Goal: Information Seeking & Learning: Learn about a topic

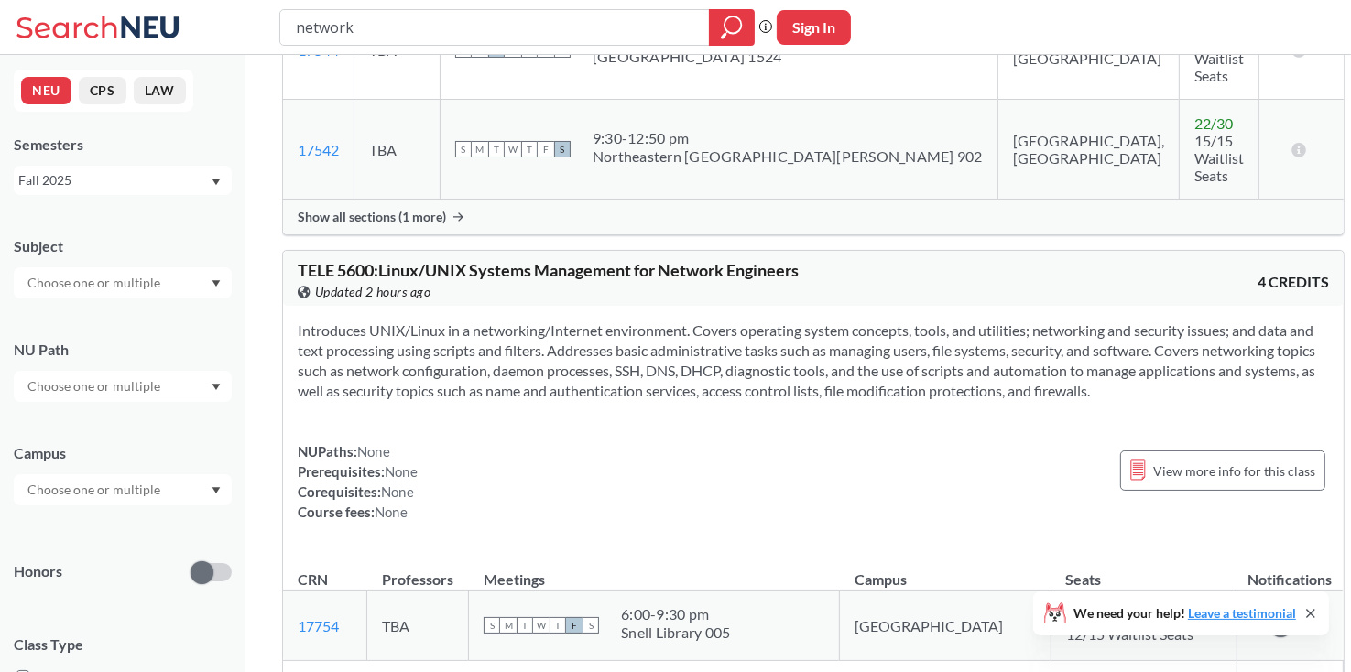
scroll to position [4608, 0]
drag, startPoint x: 374, startPoint y: 235, endPoint x: 289, endPoint y: 239, distance: 84.3
click at [289, 251] on div "TELE 5600 : Linux/UNIX Systems Management for Network Engineers View this cours…" at bounding box center [813, 278] width 1061 height 55
copy span "TELE 5600"
click at [615, 408] on div "Introduces UNIX/Linux in a networking/Internet environment. Covers operating sy…" at bounding box center [813, 428] width 1061 height 245
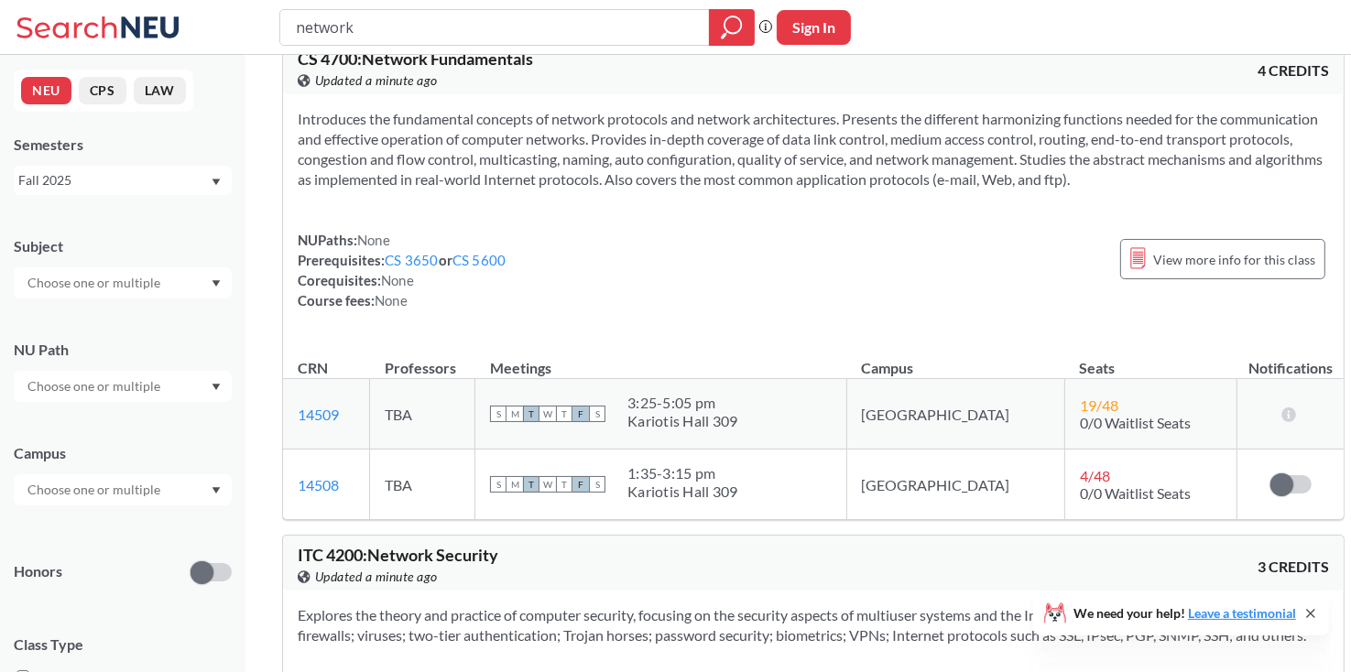
scroll to position [0, 0]
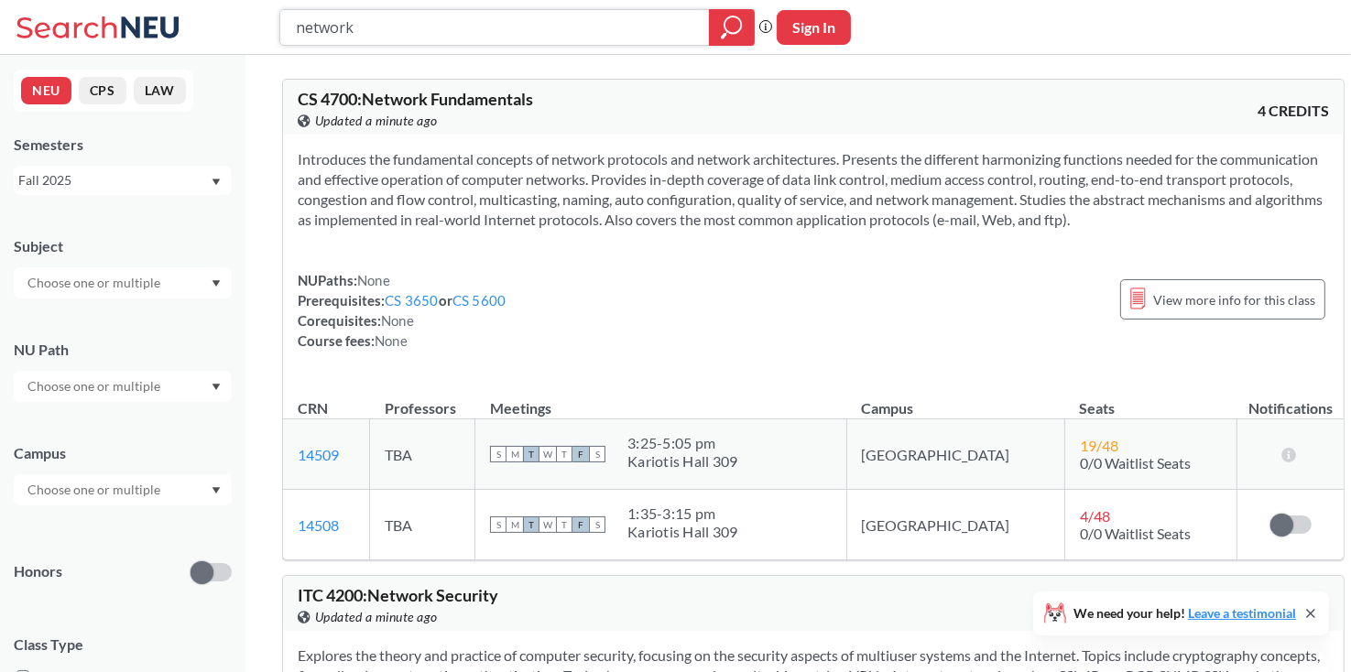
click at [490, 18] on input "network" at bounding box center [495, 27] width 402 height 31
type input "CY"
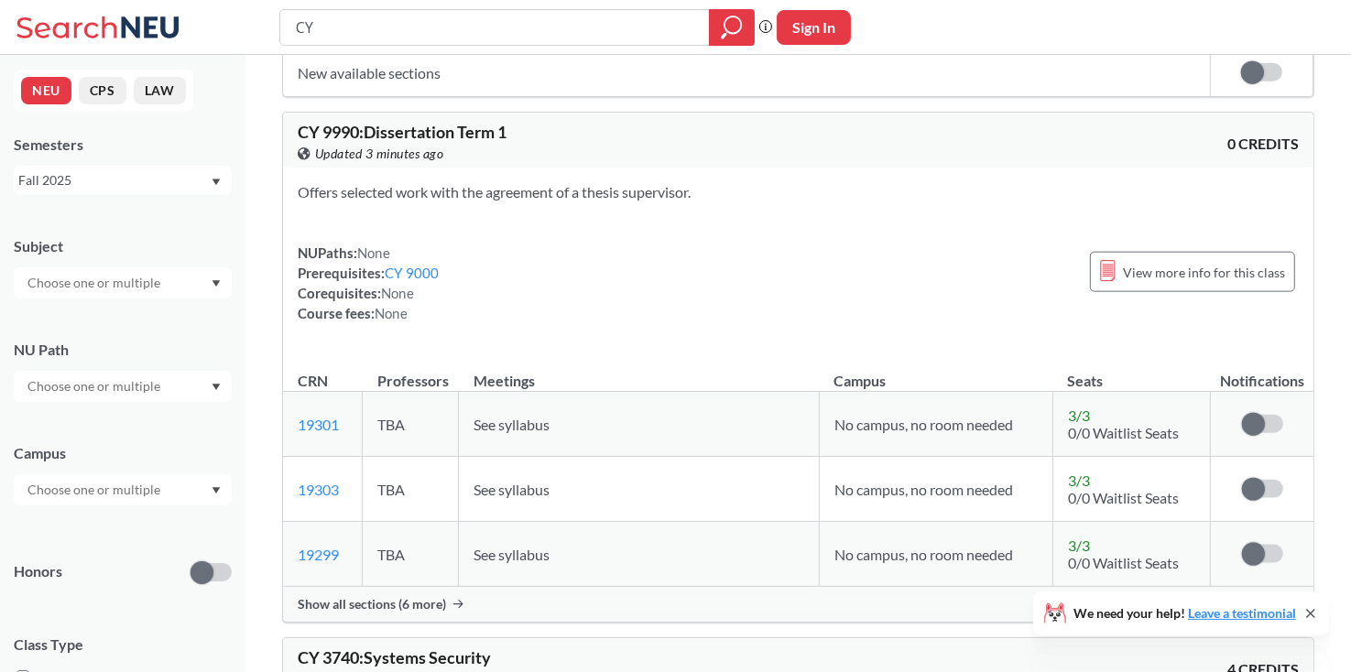
scroll to position [2055, 0]
click at [701, 391] on td "See syllabus" at bounding box center [639, 423] width 361 height 65
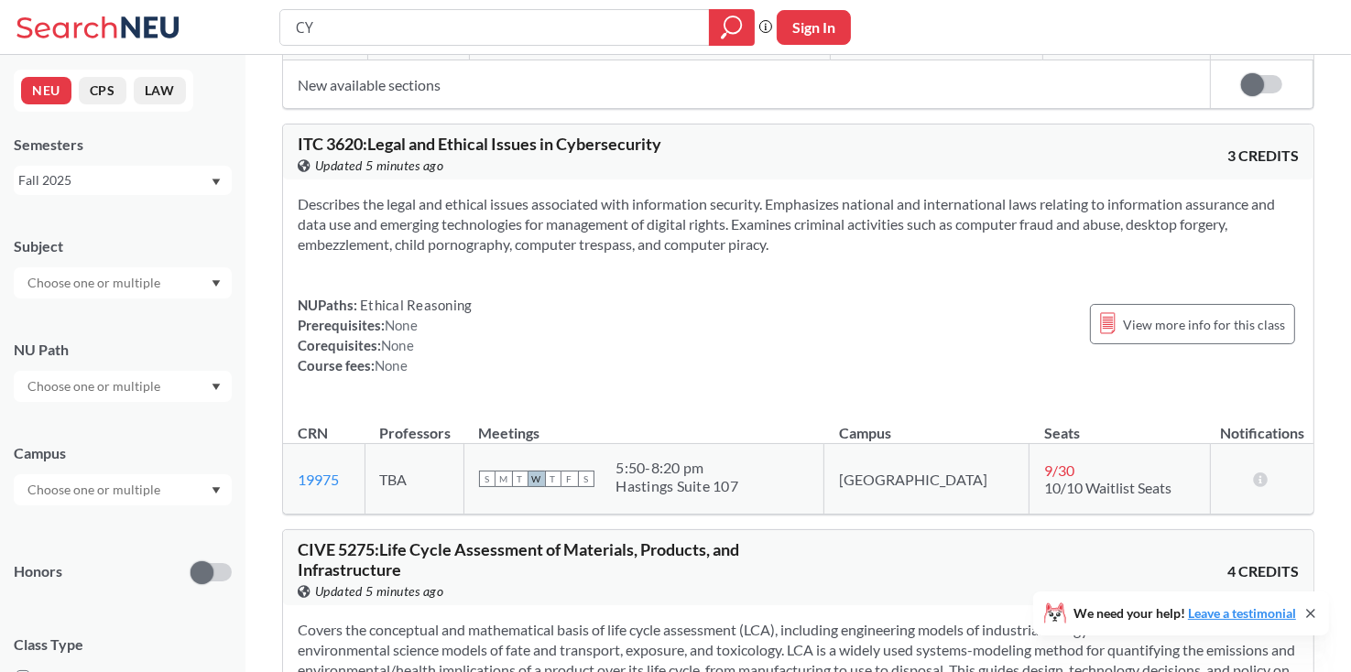
scroll to position [10669, 0]
click at [758, 539] on div "CIVE 5275 : Life Cycle Assessment of Materials, Products, and Infrastructure Vi…" at bounding box center [548, 569] width 501 height 60
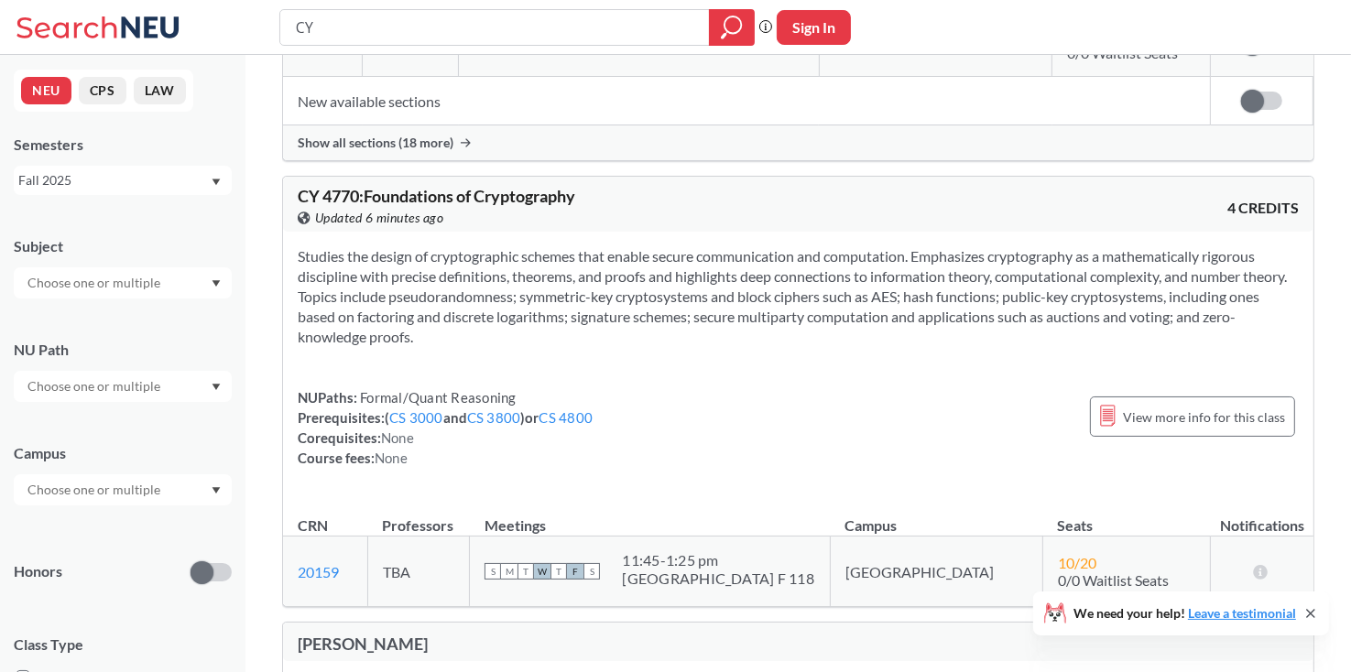
scroll to position [7110, 0]
drag, startPoint x: 592, startPoint y: 160, endPoint x: 302, endPoint y: 151, distance: 289.5
click at [302, 177] on div "CY 4770 : Foundations of Cryptography View this course on Banner. Updated 6 min…" at bounding box center [798, 204] width 1030 height 55
copy span "CY 4770 : Foundations of Cryptography"
click at [724, 337] on div "Studies the design of cryptographic schemes that enable secure communication an…" at bounding box center [798, 365] width 1030 height 266
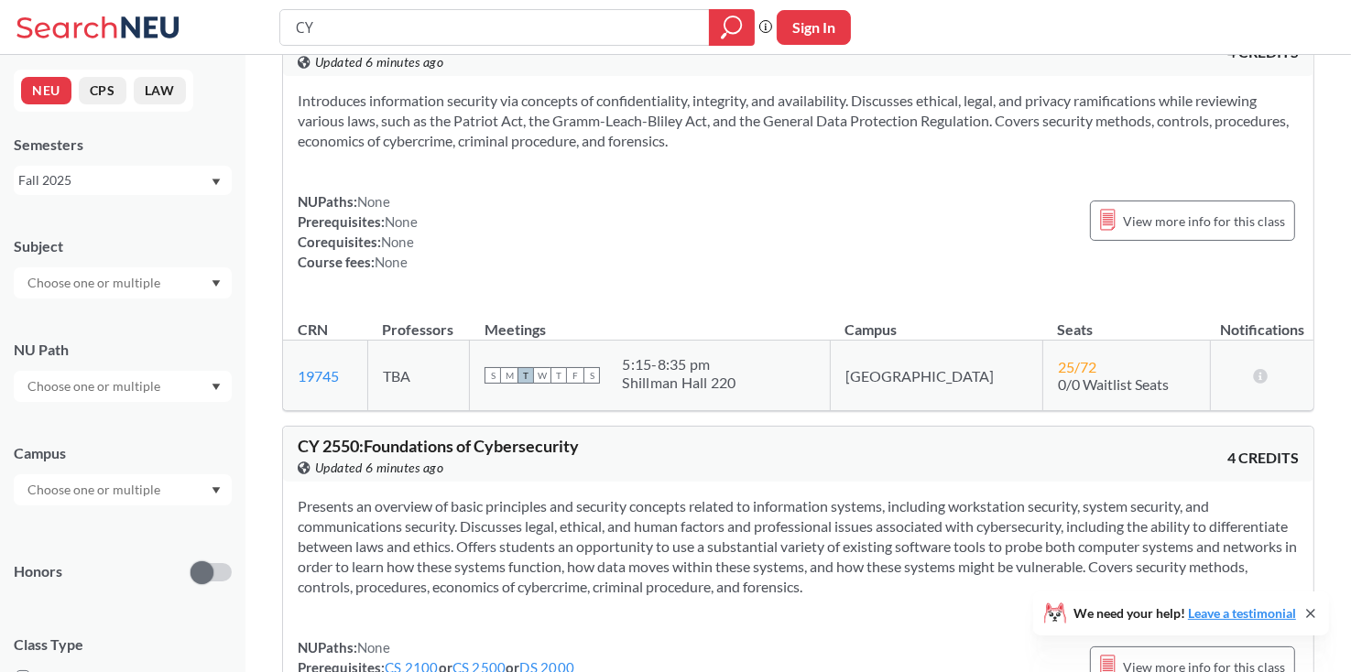
scroll to position [0, 0]
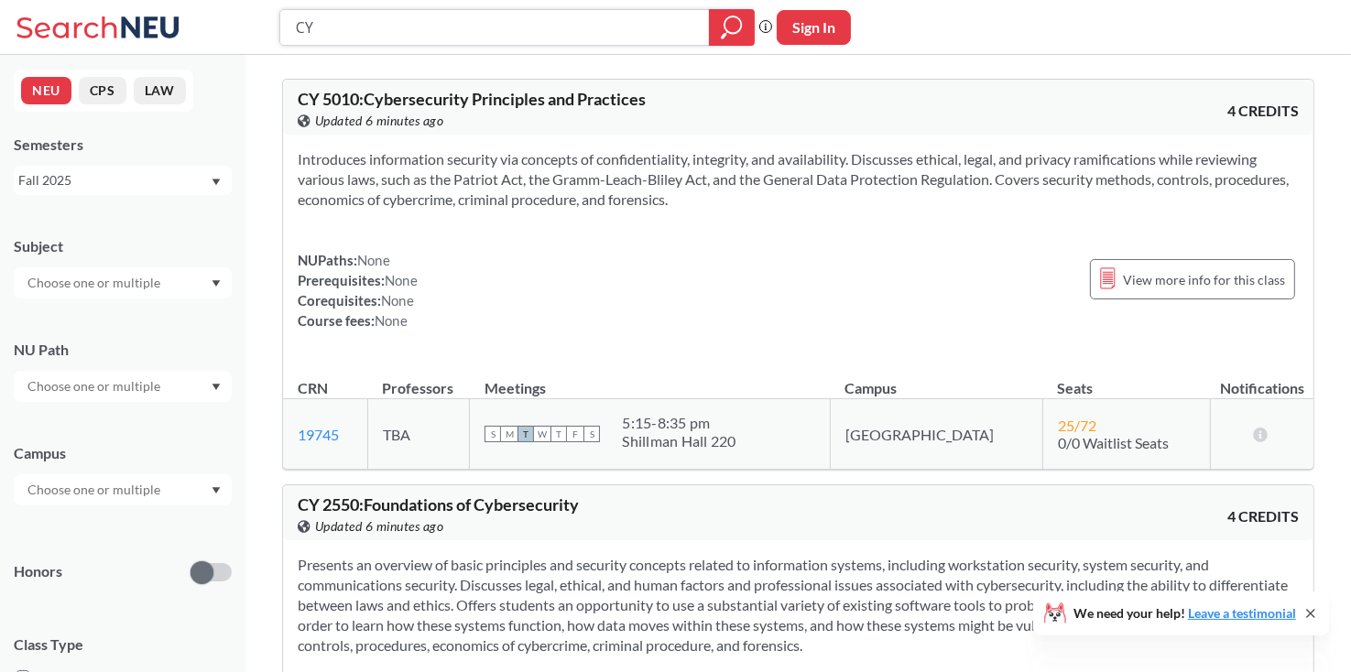
click at [541, 37] on input "CY" at bounding box center [495, 27] width 402 height 31
click at [659, 17] on input "CY" at bounding box center [495, 27] width 402 height 31
type input "math"
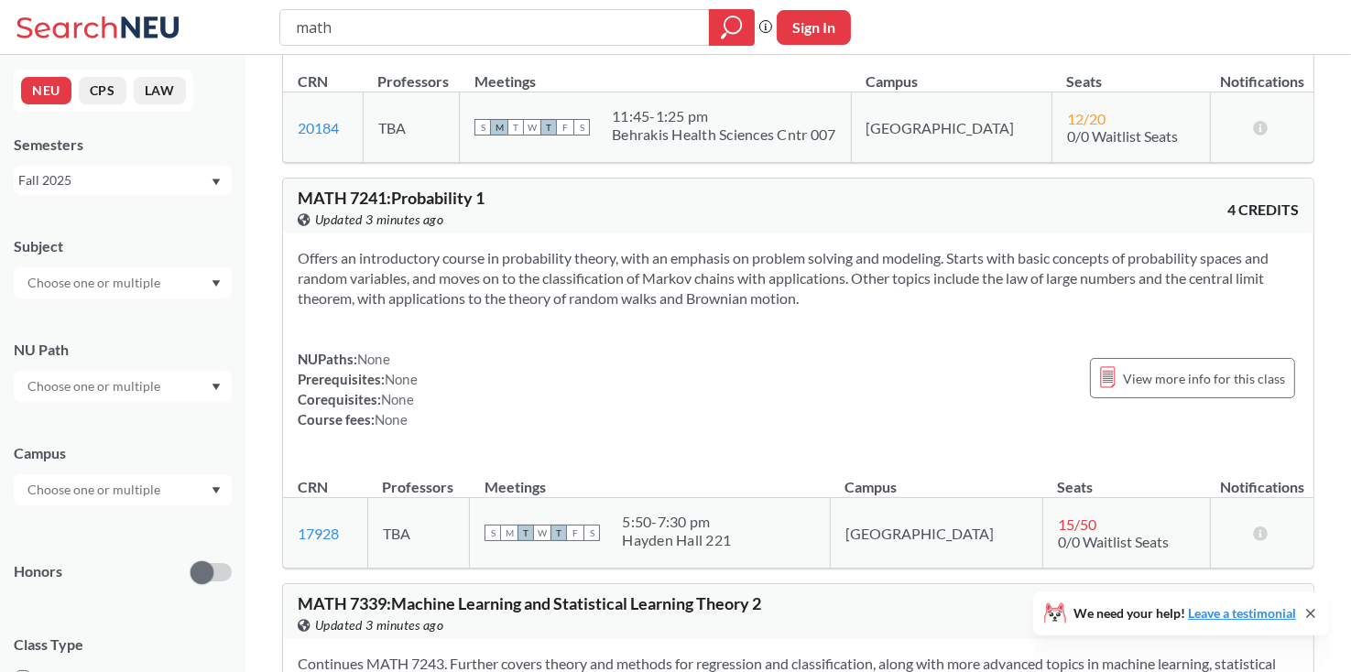
scroll to position [9080, 0]
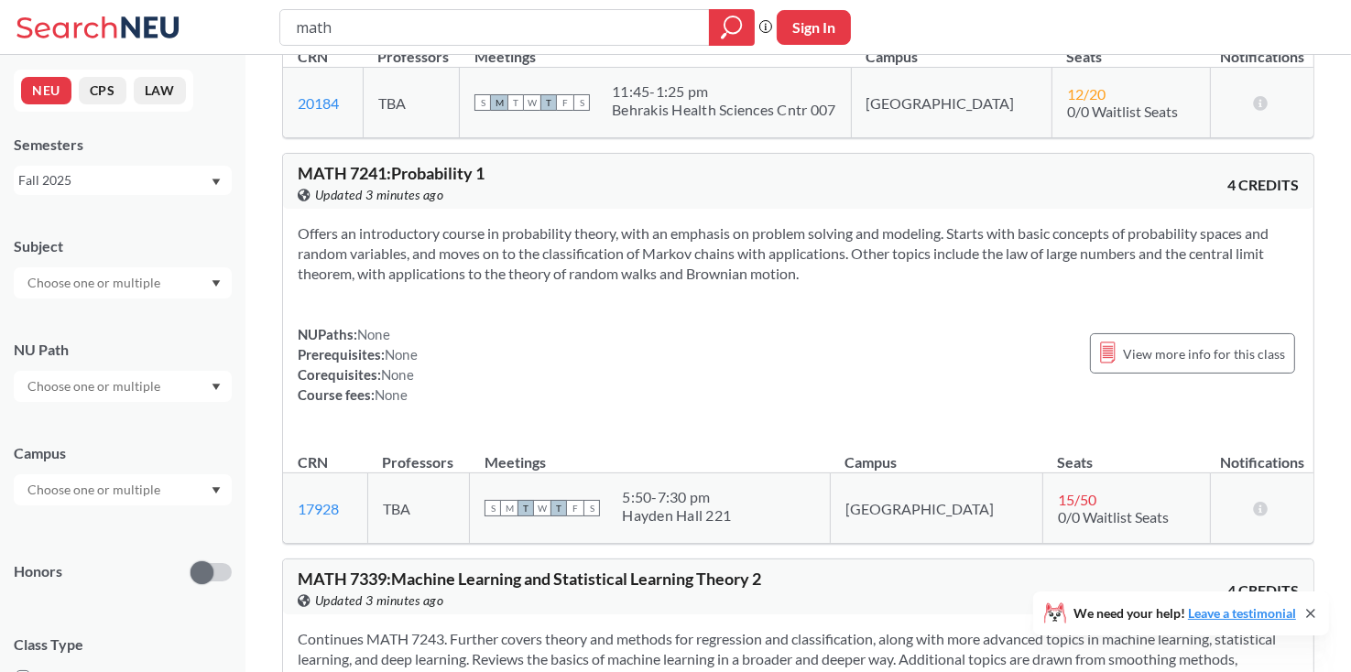
click at [738, 434] on th "Meetings" at bounding box center [650, 453] width 361 height 39
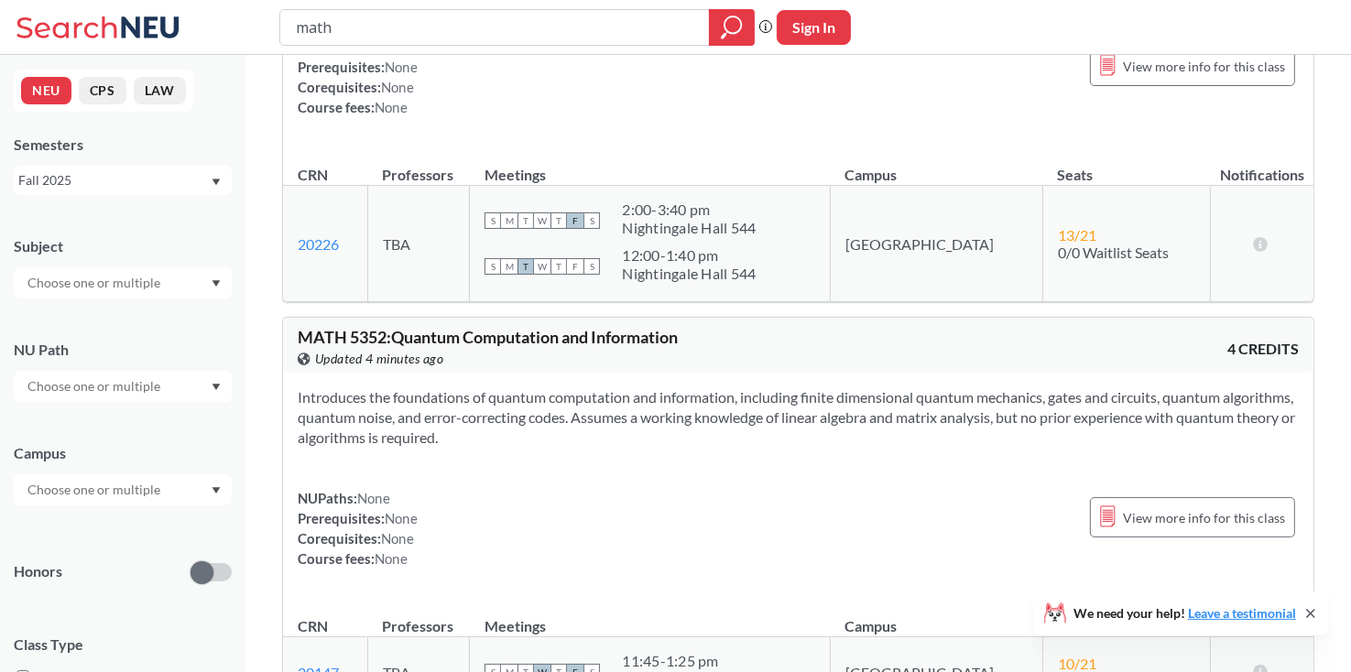
scroll to position [16551, 0]
click at [741, 412] on div "Introduces the foundations of quantum computation and information, including fi…" at bounding box center [798, 483] width 1030 height 225
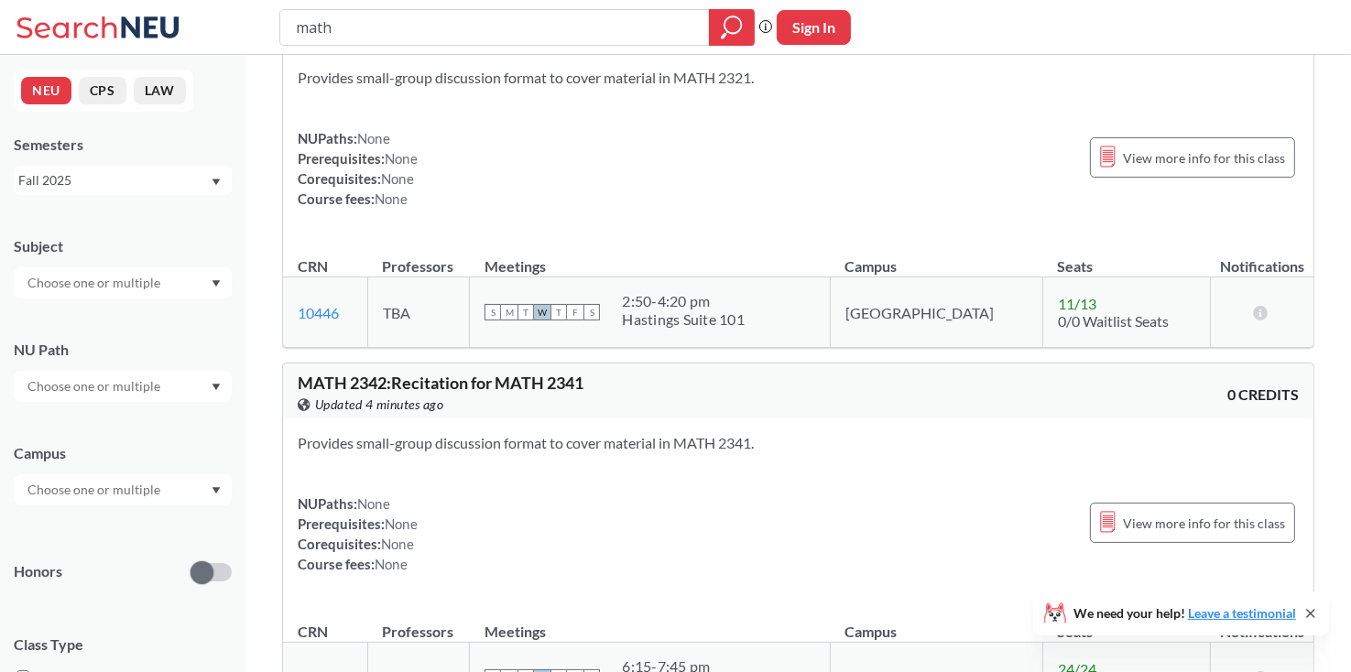
scroll to position [0, 0]
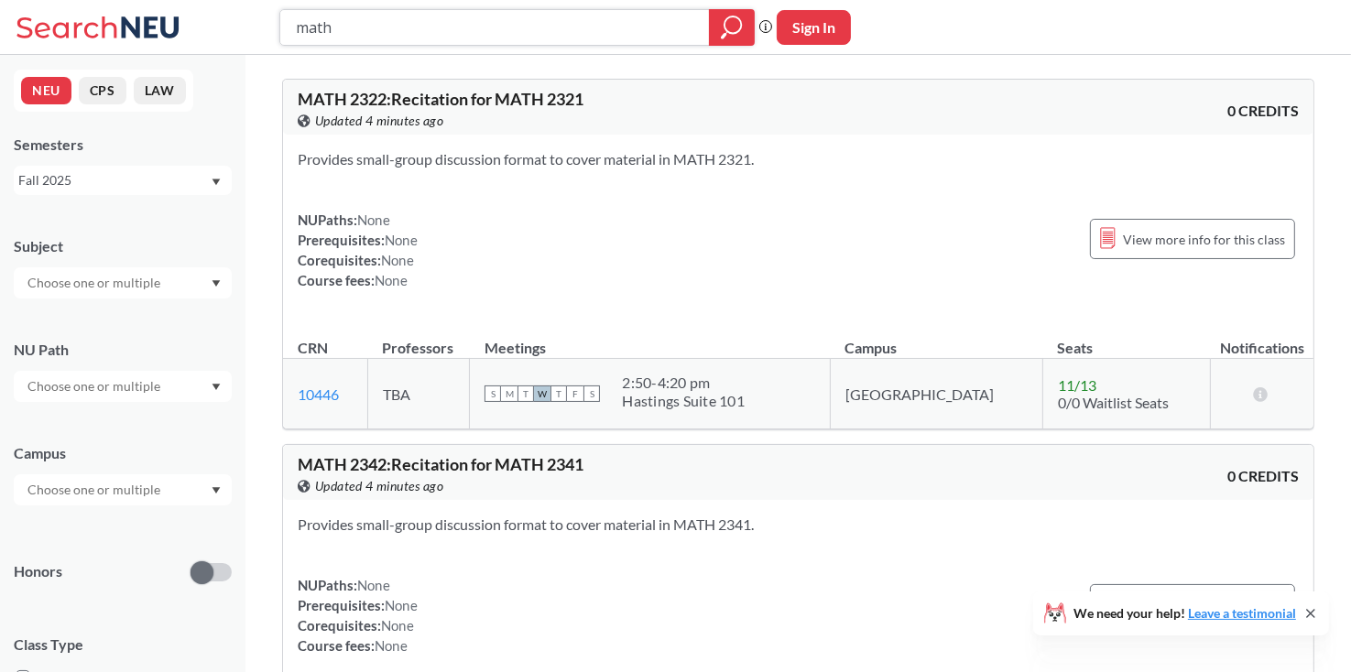
click at [582, 20] on input "math" at bounding box center [495, 27] width 402 height 31
type input "math 7"
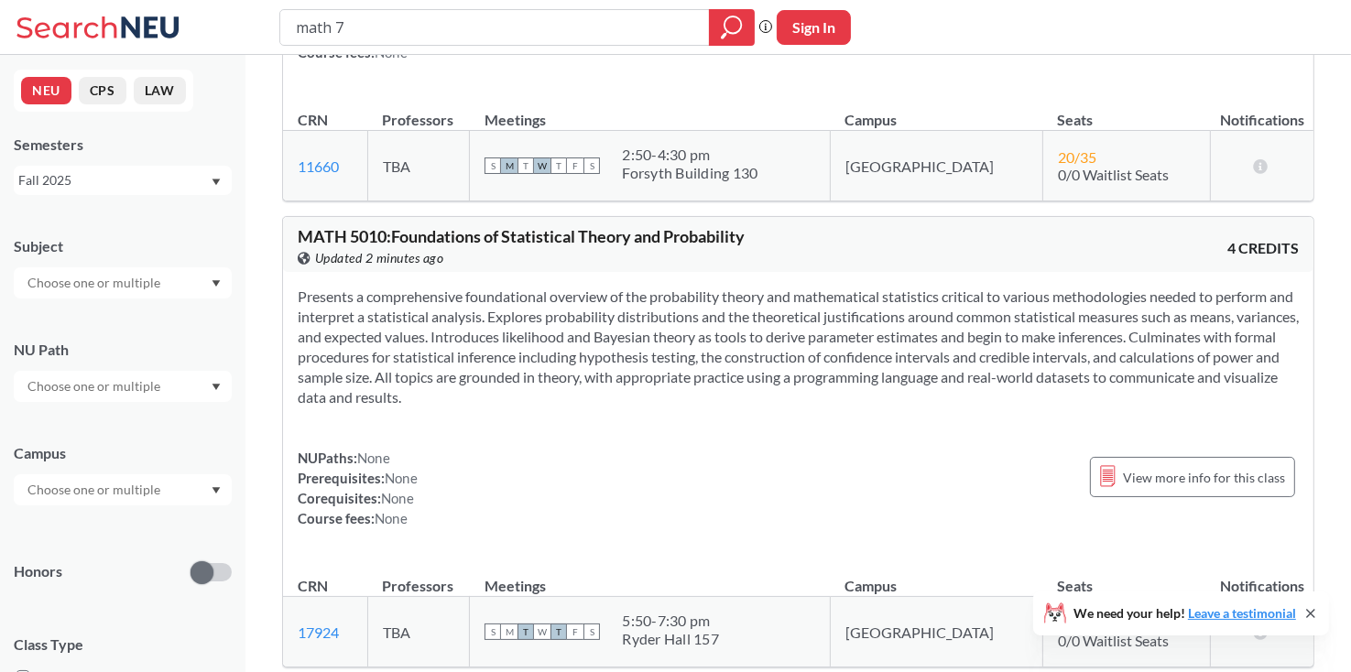
scroll to position [14879, 0]
click at [579, 413] on div "Presents a comprehensive foundational overview of the probability theory and ma…" at bounding box center [798, 414] width 1030 height 286
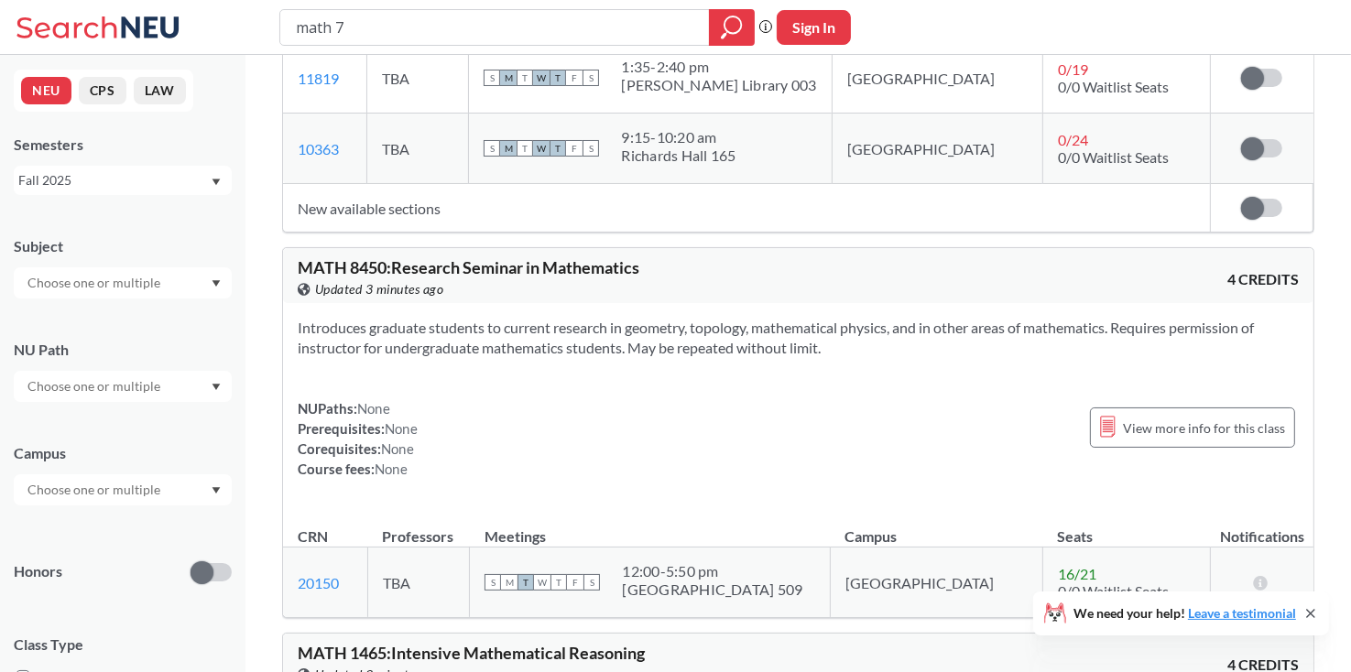
scroll to position [2219, 0]
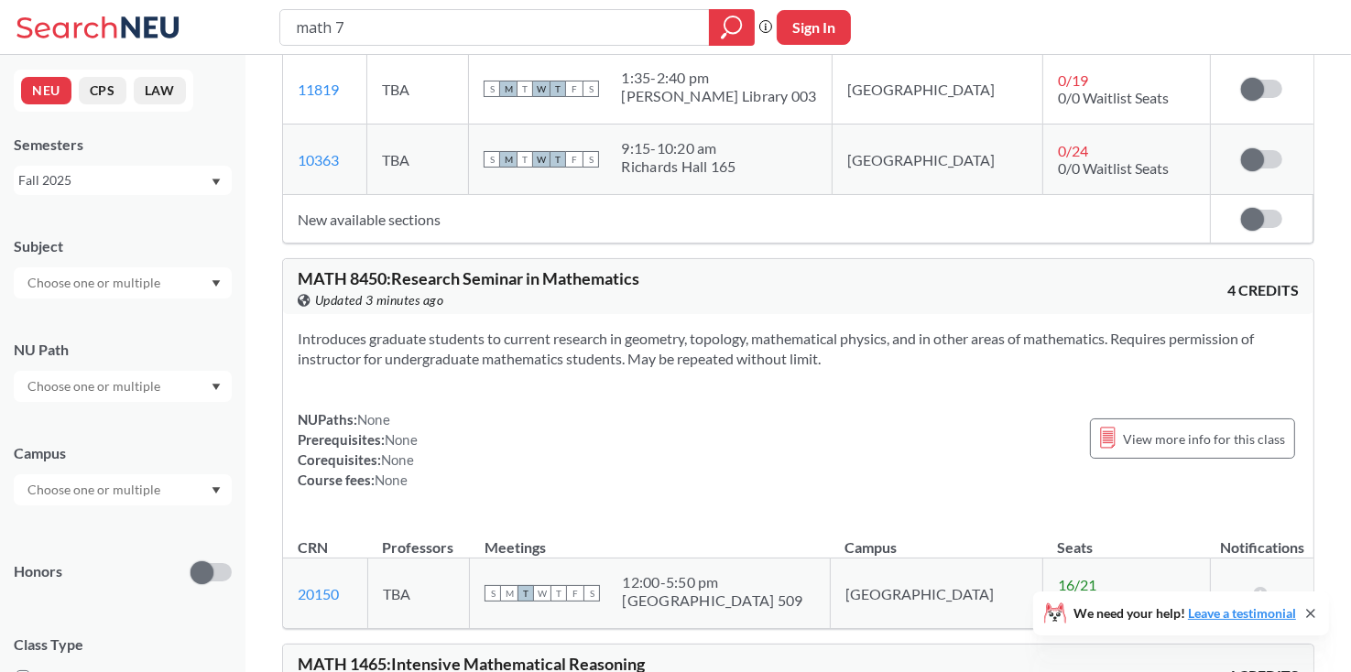
click at [921, 409] on div "NUPaths: None Prerequisites: None Corequisites: None Course fees: None View mor…" at bounding box center [798, 449] width 1001 height 81
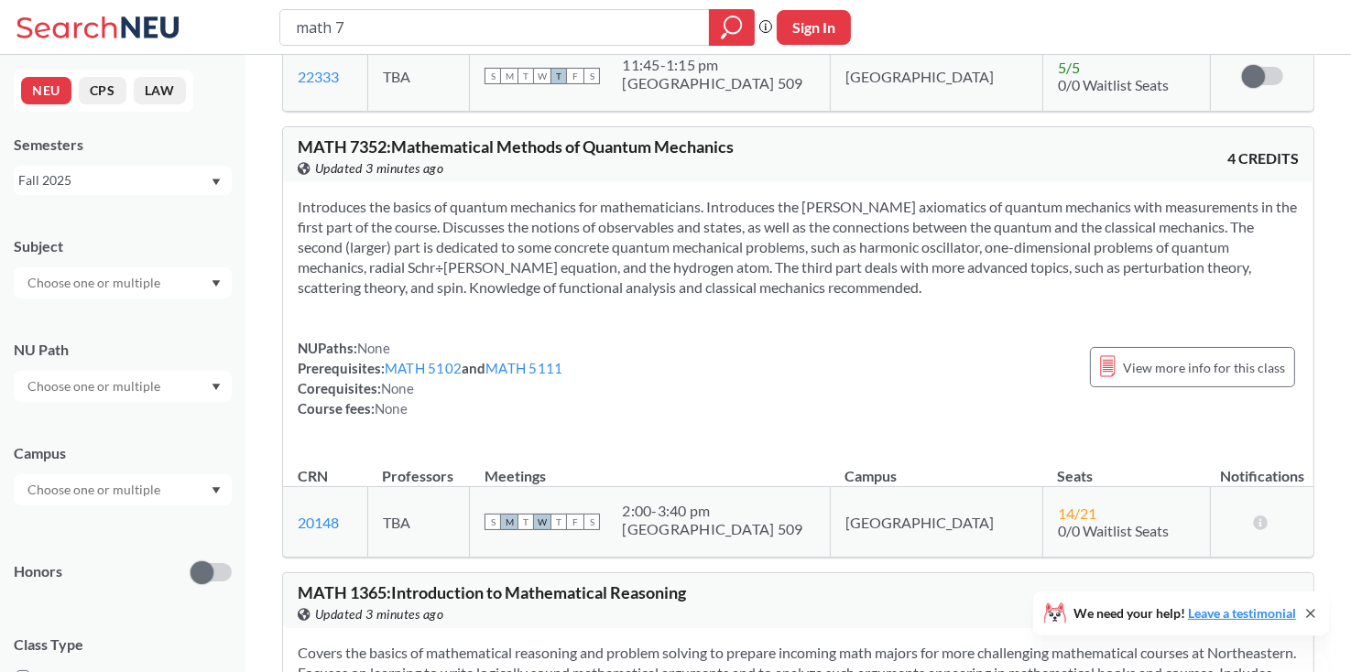
scroll to position [3619, 0]
click at [919, 337] on div "NUPaths: None Prerequisites: MATH 5102 and MATH 5111 Corequisites: None Course …" at bounding box center [798, 377] width 1001 height 81
